Goal: Communication & Community: Ask a question

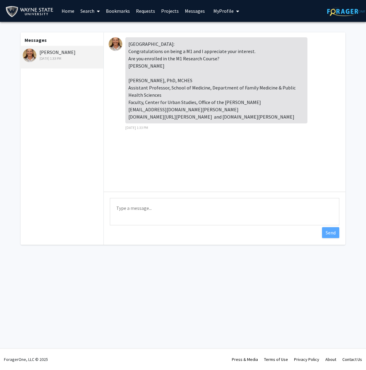
click at [164, 212] on textarea "Type a message" at bounding box center [225, 211] width 230 height 27
click at [121, 206] on textarea "He [PERSON_NAME]" at bounding box center [225, 211] width 230 height 27
click at [125, 215] on textarea "Hi [PERSON_NAME]" at bounding box center [225, 211] width 230 height 27
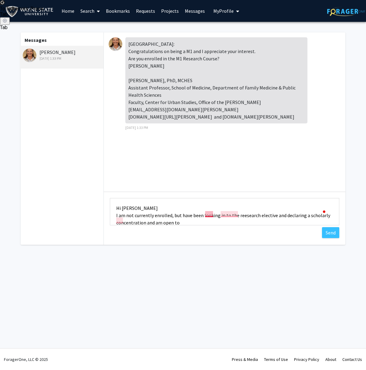
click at [208, 215] on textarea "Hi [PERSON_NAME] I am not currently enrolled, but have been looking in to the r…" at bounding box center [225, 211] width 230 height 27
click at [228, 216] on textarea "Hi [PERSON_NAME] I am not currently enrolled, but have been looking into the re…" at bounding box center [225, 211] width 230 height 27
click at [235, 213] on textarea "Hi [PERSON_NAME] I am not currently enrolled, but have been looking into the re…" at bounding box center [225, 211] width 230 height 27
click at [220, 216] on textarea "Hi [PERSON_NAME] I am not currently enrolled, but have been looking into the re…" at bounding box center [225, 211] width 230 height 27
click at [260, 217] on textarea "Hi [PERSON_NAME] I am not currently enrolled, but have been looking into the M1…" at bounding box center [225, 211] width 230 height 27
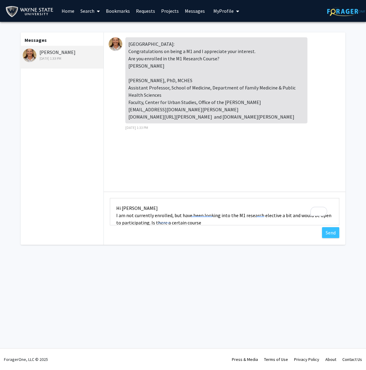
click at [143, 209] on textarea "Hi [PERSON_NAME] I am not currently enrolled, but have been looking into the M1…" at bounding box center [225, 211] width 230 height 27
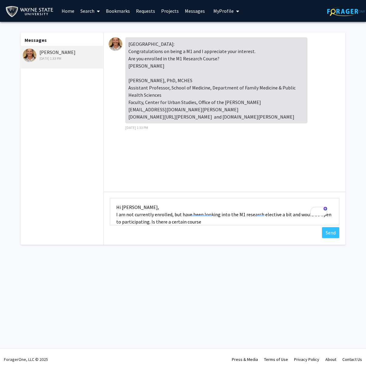
scroll to position [3, 0]
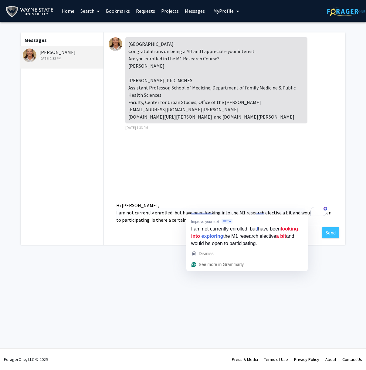
click at [199, 211] on textarea "Hi [PERSON_NAME], I am not currently enrolled, but have been looking into the M…" at bounding box center [225, 211] width 230 height 27
click at [215, 213] on textarea "Hi [PERSON_NAME], I am not currently enrolled, but have been looking into the M…" at bounding box center [225, 211] width 230 height 27
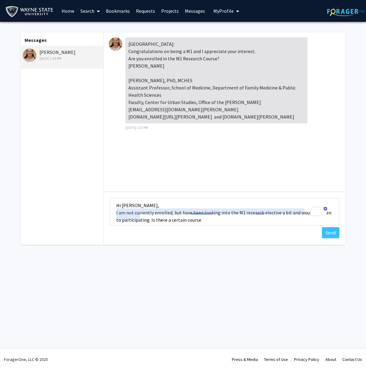
click at [262, 212] on textarea "Hi [PERSON_NAME], I am not currently enrolled, but have been looking into the M…" at bounding box center [225, 211] width 230 height 27
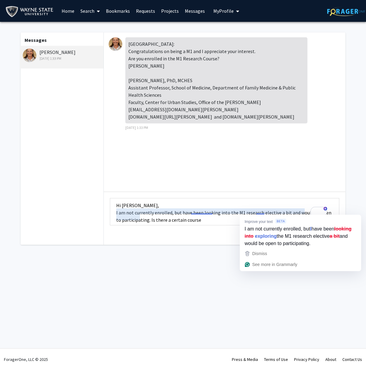
click at [265, 212] on textarea "Hi [PERSON_NAME], I am not currently enrolled, but have been looking into the M…" at bounding box center [225, 211] width 230 height 27
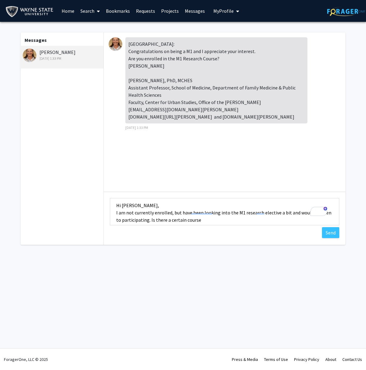
click at [189, 219] on textarea "Hi [PERSON_NAME], I am not currently enrolled, but have been looking into the M…" at bounding box center [225, 211] width 230 height 27
type textarea "Hi [PERSON_NAME], I am not currently enrolled, but have been looking into the M…"
drag, startPoint x: 147, startPoint y: 54, endPoint x: 153, endPoint y: 58, distance: 7.7
click at [153, 58] on div "[GEOGRAPHIC_DATA]: Congratulations on being a M1 and I appreciate your interest…" at bounding box center [216, 80] width 182 height 86
drag, startPoint x: 116, startPoint y: 206, endPoint x: 238, endPoint y: 210, distance: 122.4
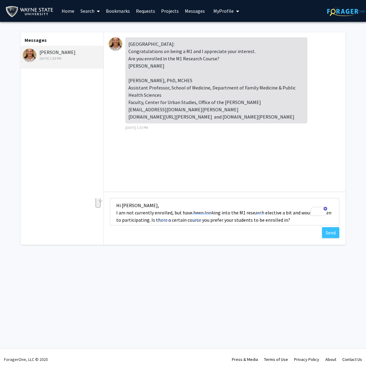
click at [238, 210] on textarea "Hi [PERSON_NAME], I am not currently enrolled, but have been looking into the M…" at bounding box center [225, 211] width 230 height 27
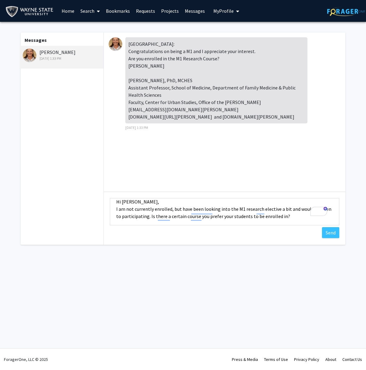
scroll to position [6, 0]
drag, startPoint x: 278, startPoint y: 211, endPoint x: 279, endPoint y: 224, distance: 12.8
click at [279, 224] on div "Type a message Hi [PERSON_NAME], I am not currently enrolled, but have been loo…" at bounding box center [225, 213] width 242 height 42
click at [147, 216] on textarea "Hi [PERSON_NAME], I am not currently enrolled, but have been looking into the M…" at bounding box center [225, 211] width 230 height 27
click at [180, 214] on textarea "Hi [PERSON_NAME], I am not currently enrolled, but have been looking into the M…" at bounding box center [225, 211] width 230 height 27
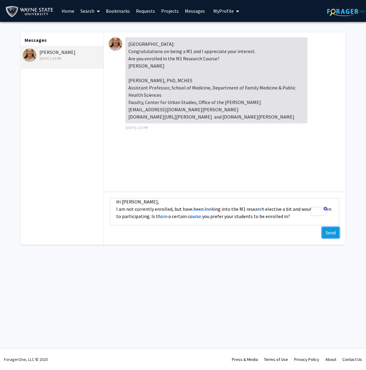
click at [332, 232] on button "Send" at bounding box center [330, 232] width 17 height 11
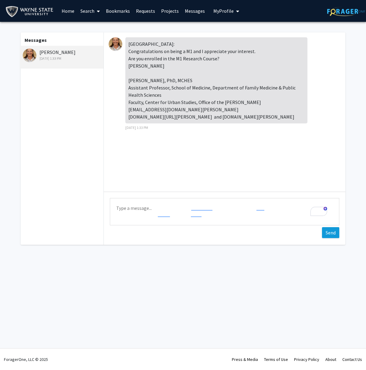
scroll to position [0, 0]
